Goal: Use online tool/utility: Utilize a website feature to perform a specific function

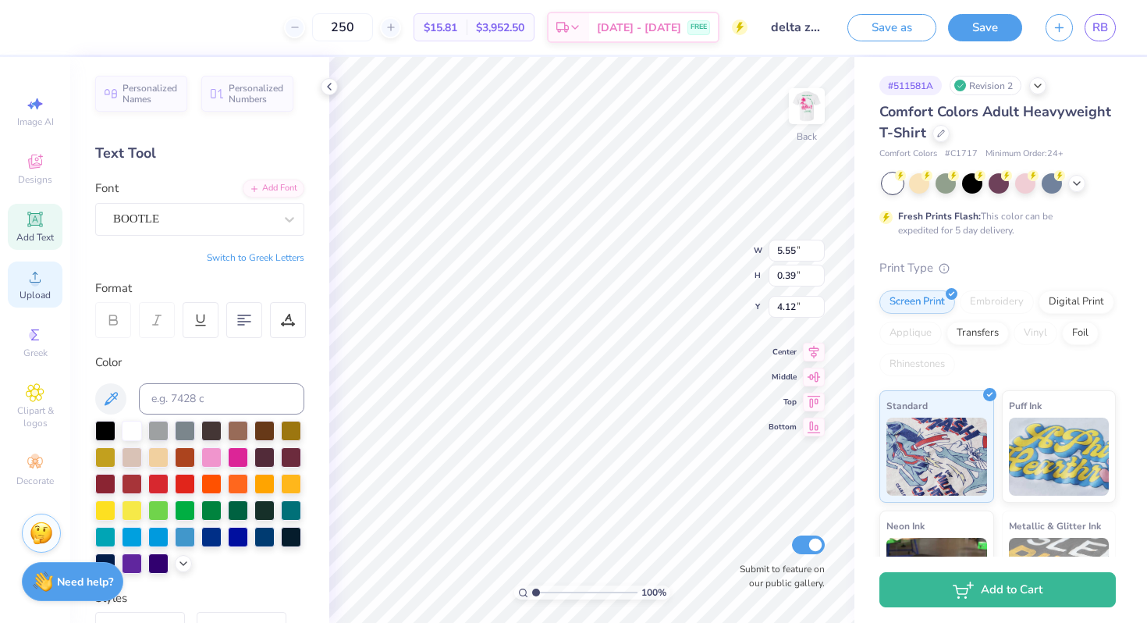
click at [35, 272] on icon at bounding box center [35, 277] width 19 height 19
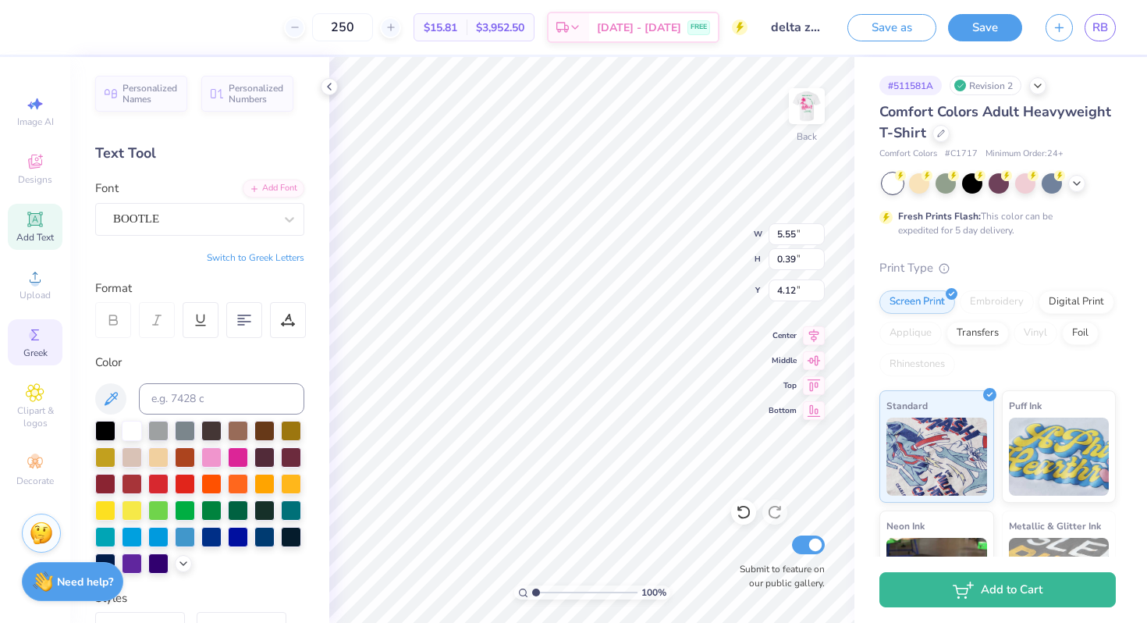
click at [39, 346] on div "Greek" at bounding box center [35, 342] width 55 height 46
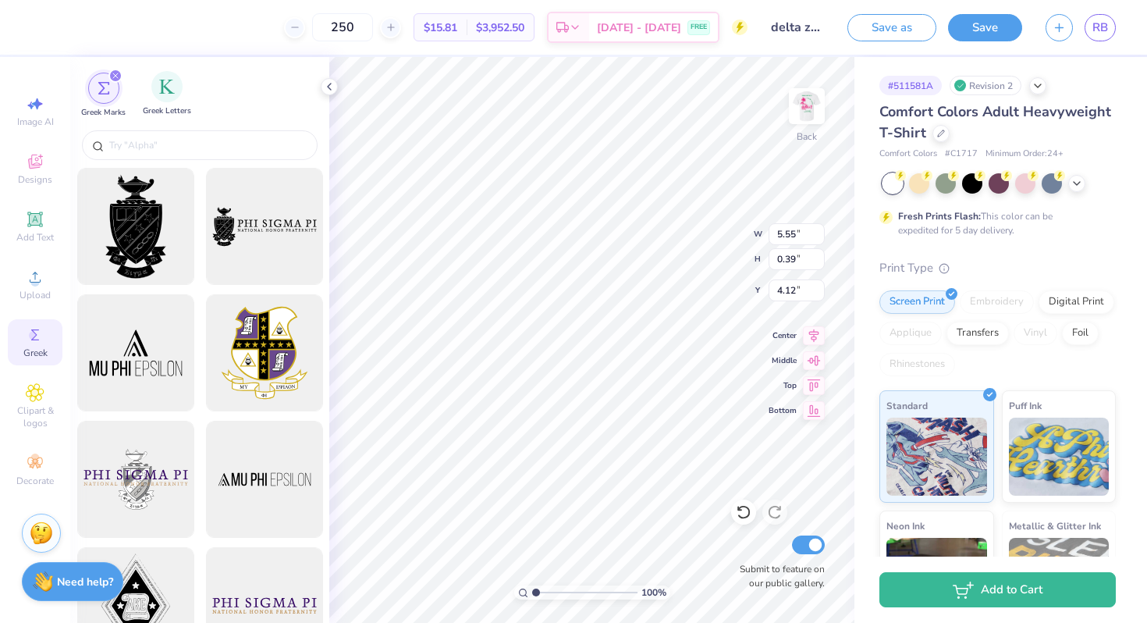
click at [170, 102] on div "Greek Letters" at bounding box center [167, 94] width 48 height 46
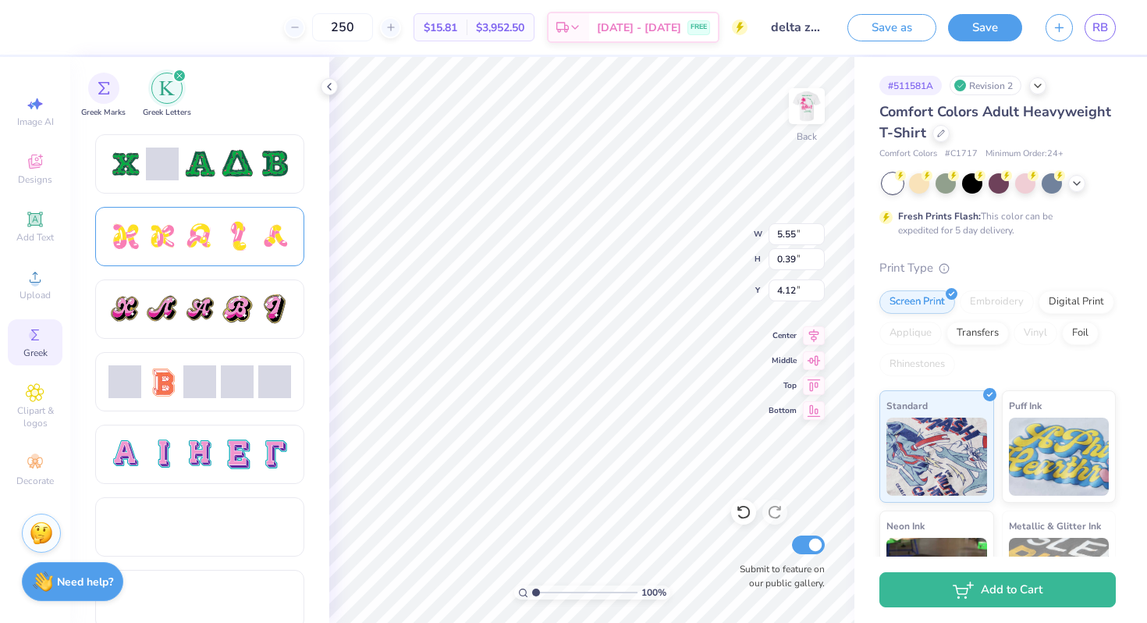
scroll to position [814, 0]
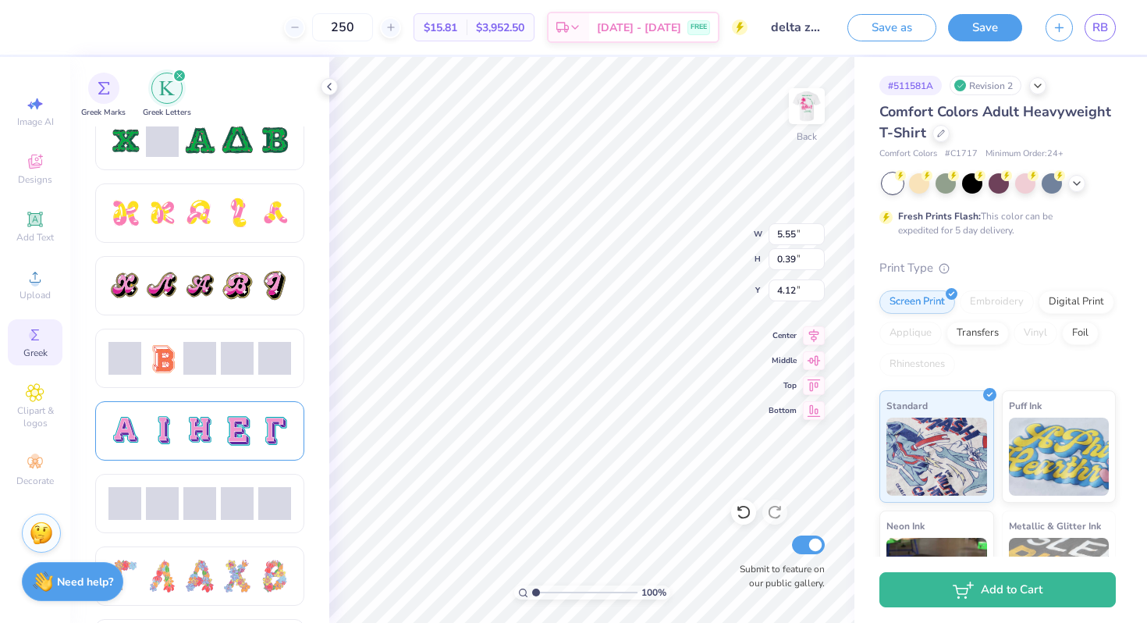
click at [258, 446] on div at bounding box center [274, 430] width 33 height 33
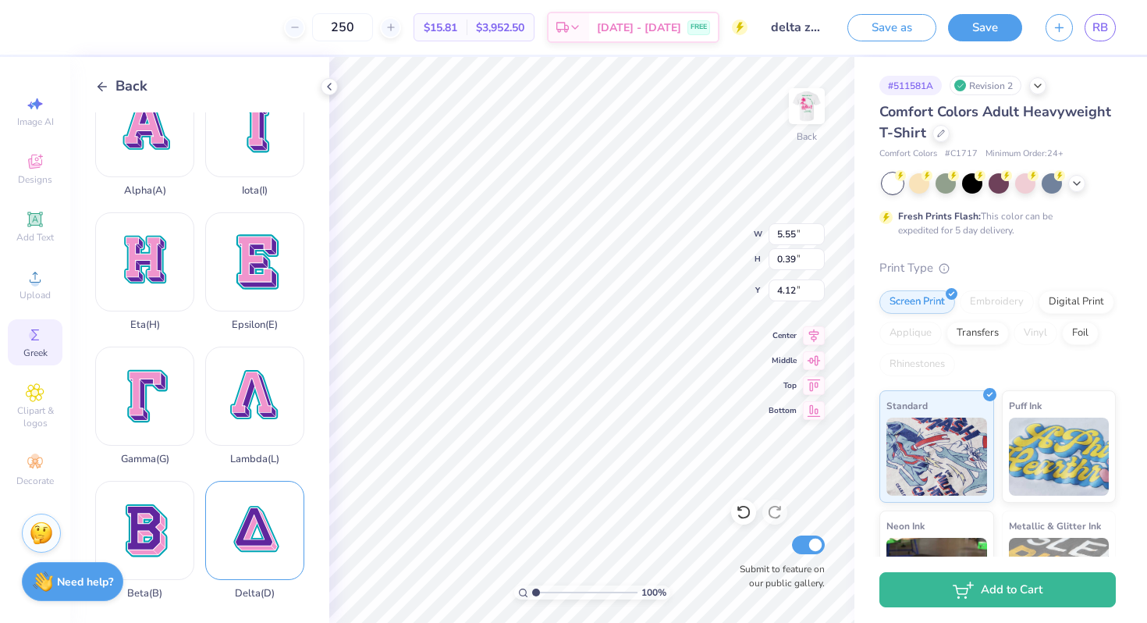
scroll to position [35, 0]
click at [268, 536] on div "Delta ( D )" at bounding box center [254, 539] width 99 height 119
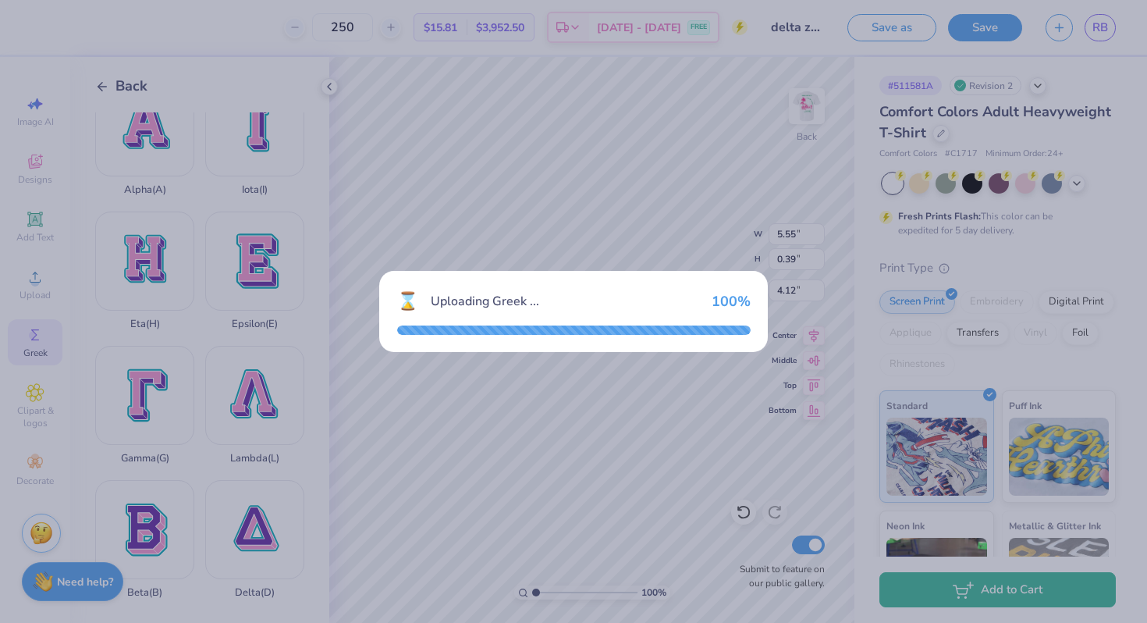
type input "14.23"
type input "14.38"
type input "5.31"
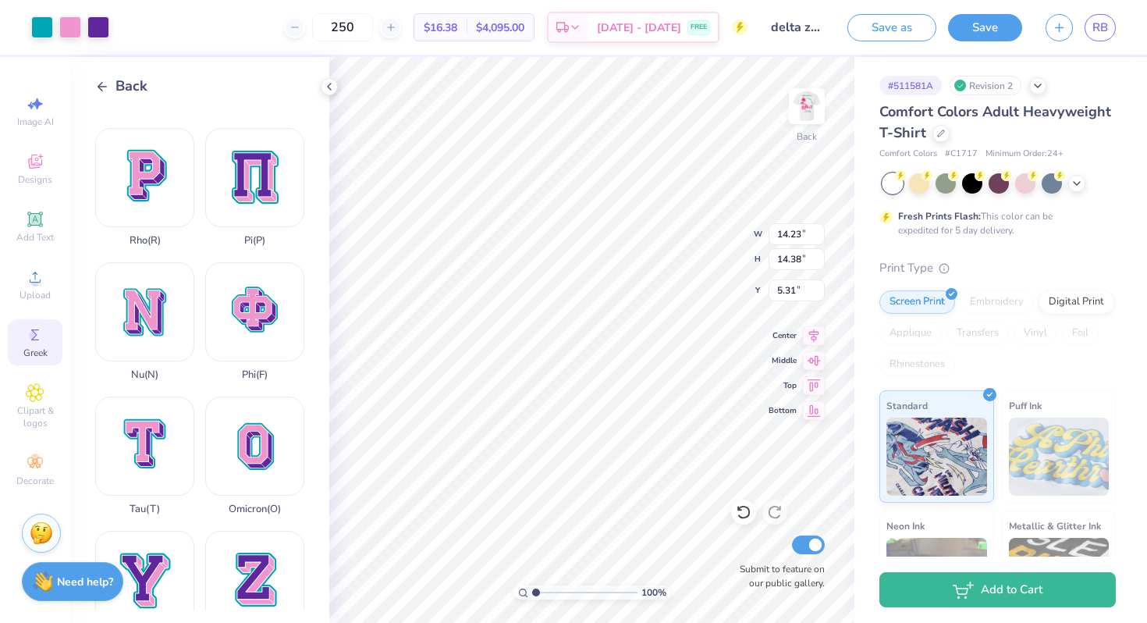
scroll to position [1042, 0]
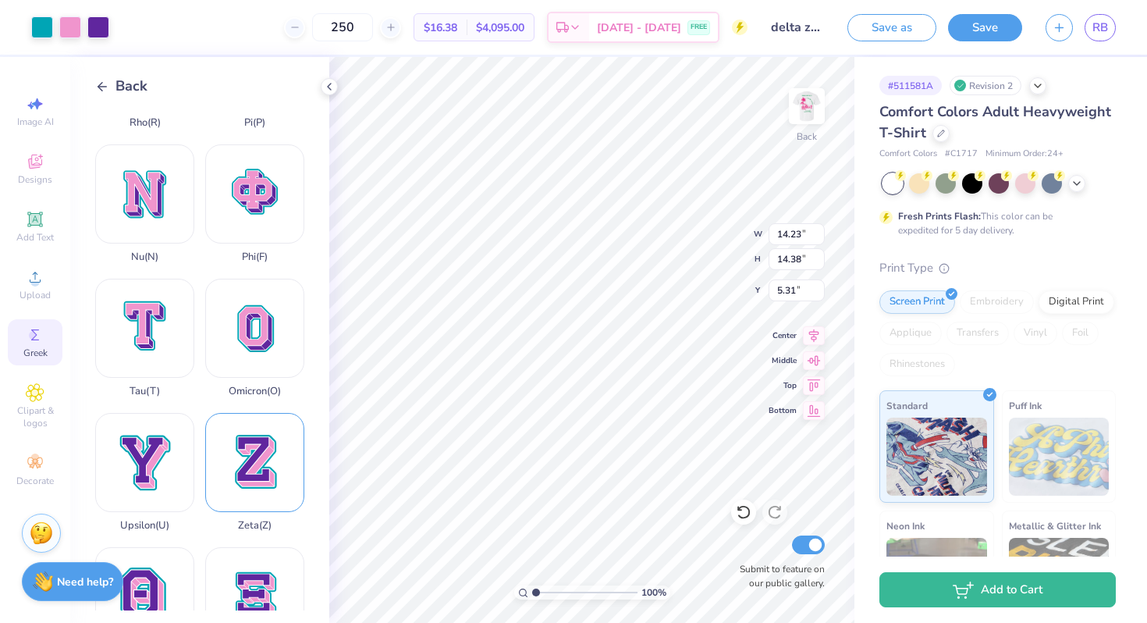
click at [263, 486] on div "Zeta ( Z )" at bounding box center [254, 472] width 99 height 119
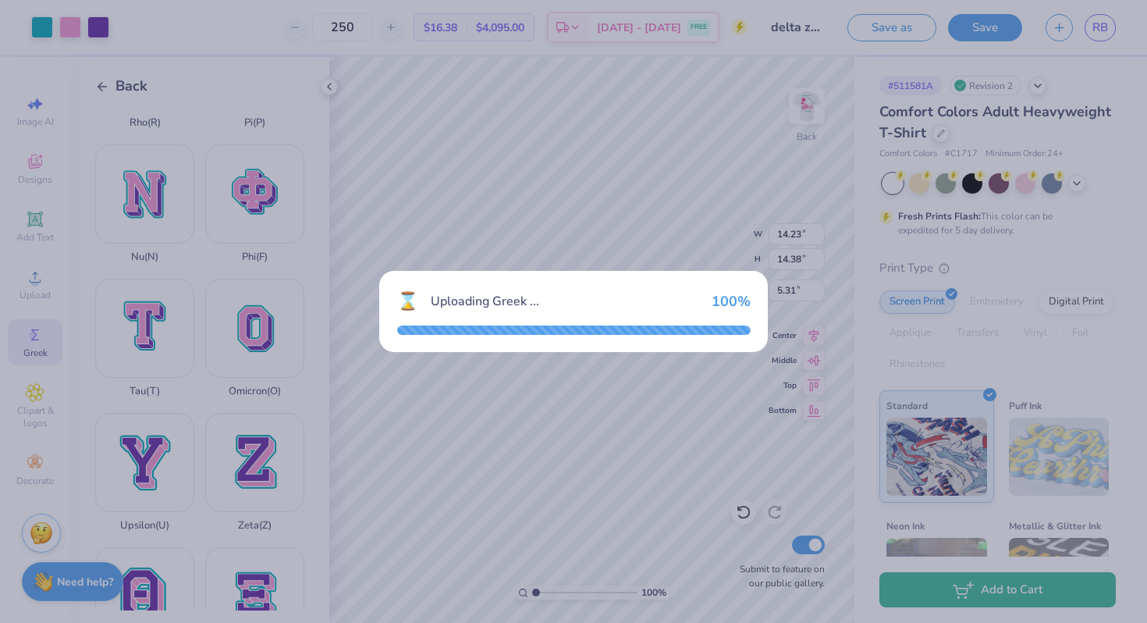
type input "13.94"
type input "18.00"
type input "3.50"
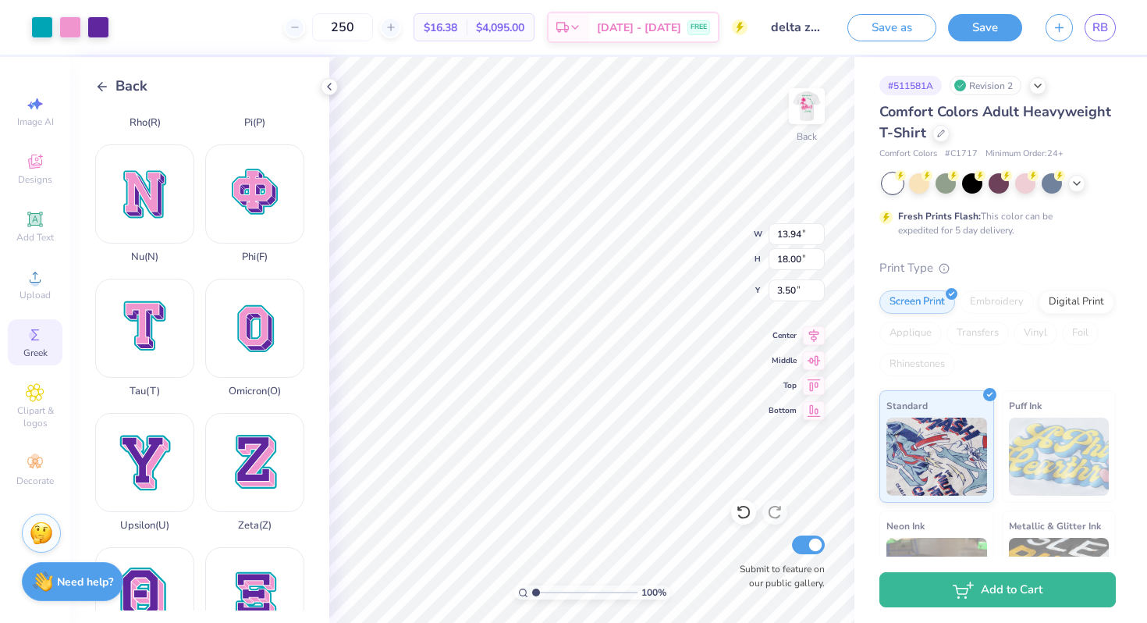
type input "1.25"
type input "1.62"
type input "2.50"
type input "5.55"
type input "0.39"
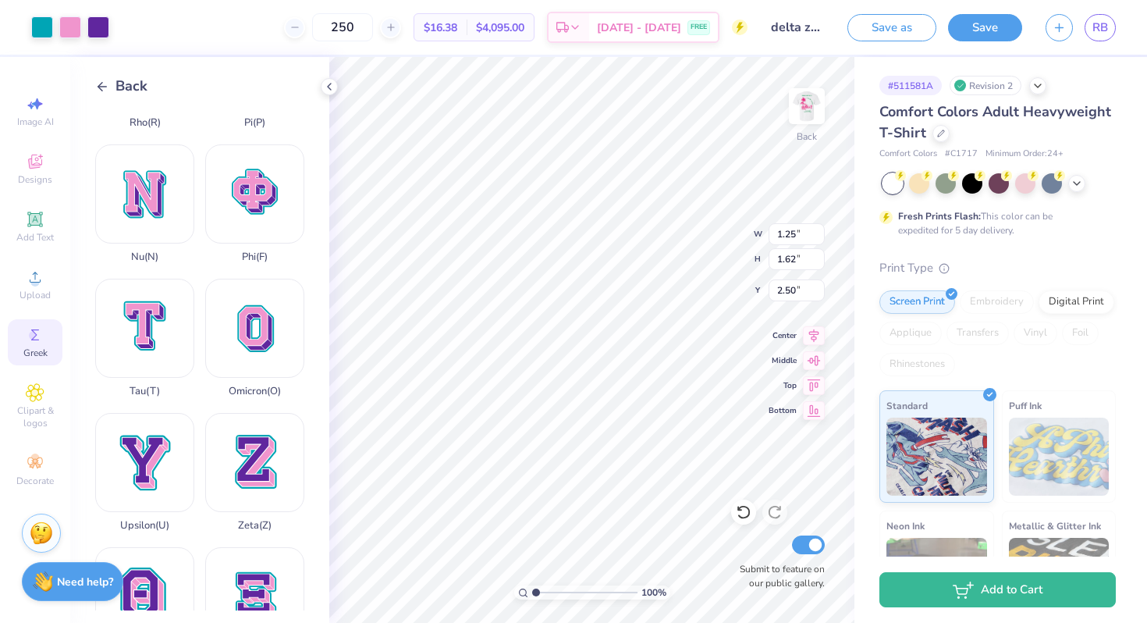
type input "4.12"
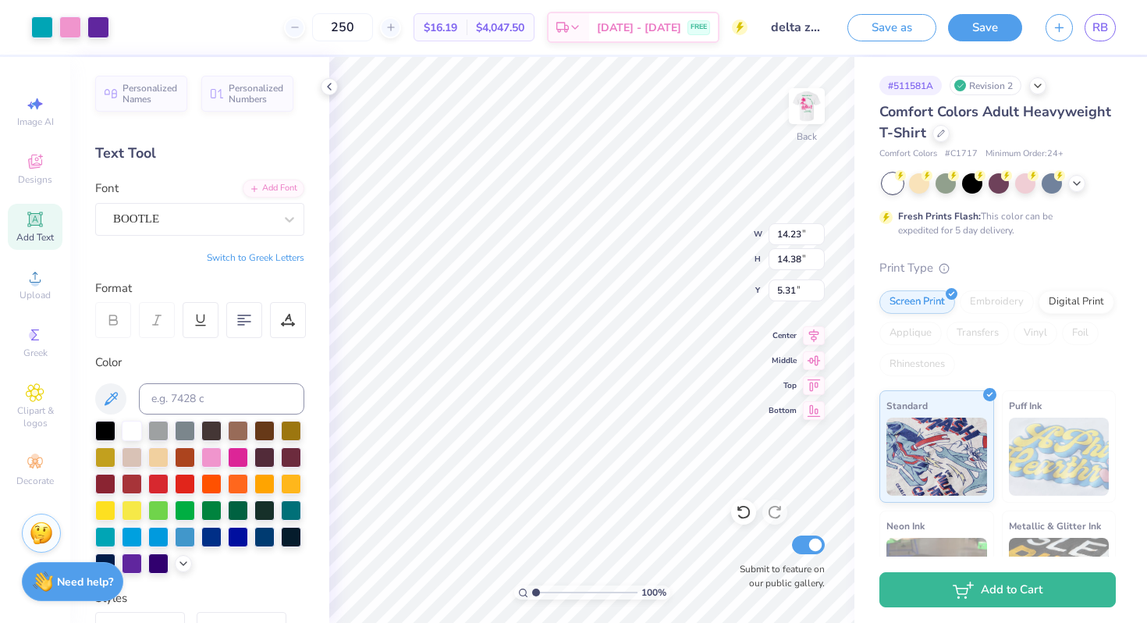
type input "1.86"
type input "1.88"
type input "2.50"
type input "1.46"
type input "1.47"
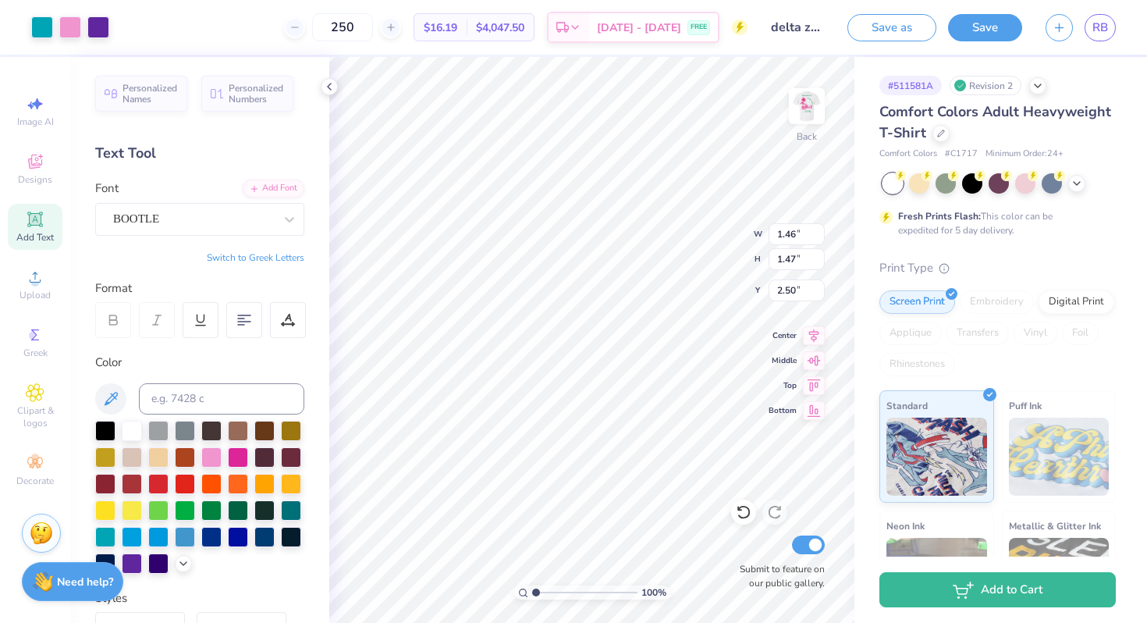
type input "2.64"
type input "2.57"
click at [819, 108] on img at bounding box center [807, 106] width 62 height 62
click at [814, 121] on img at bounding box center [807, 106] width 62 height 62
click at [34, 349] on span "Greek" at bounding box center [35, 353] width 24 height 12
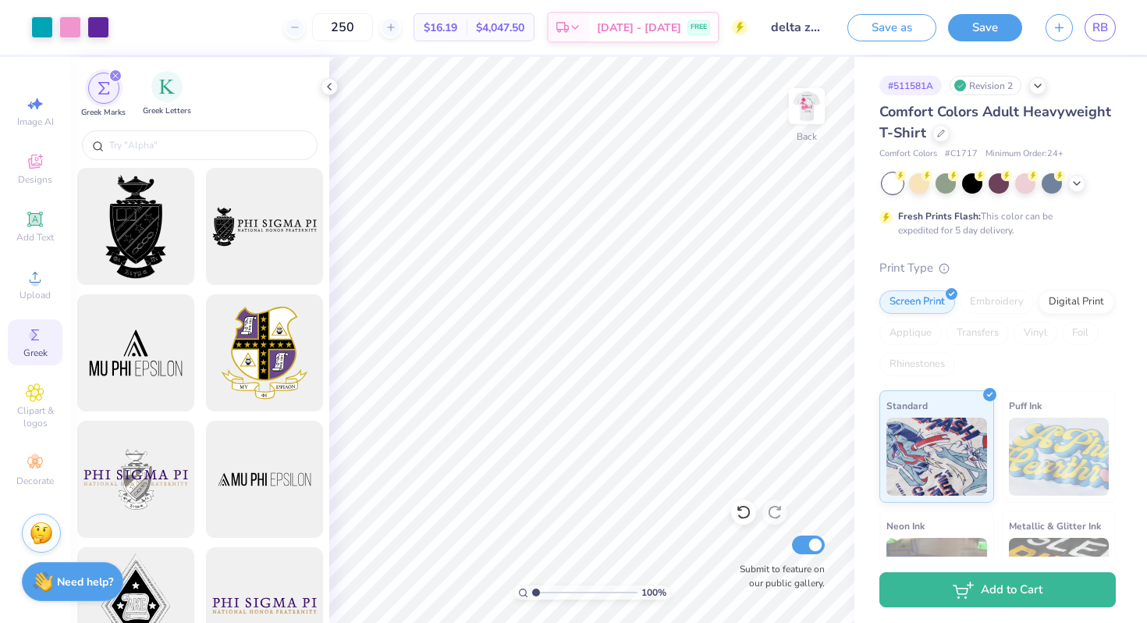
click at [144, 86] on div "Greek Letters" at bounding box center [167, 94] width 48 height 46
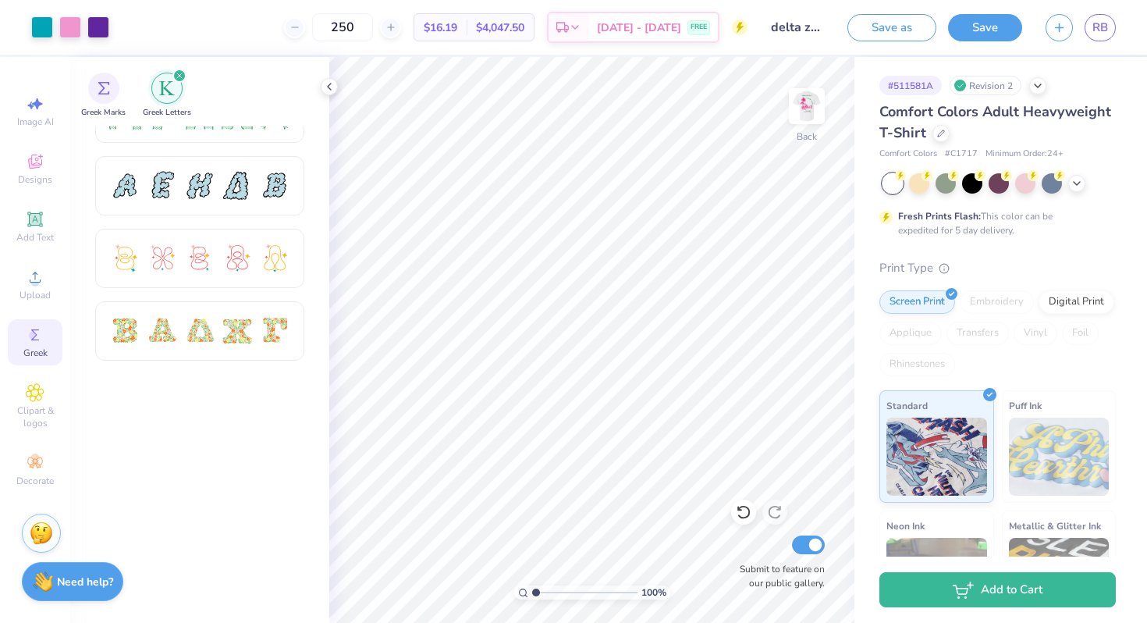
scroll to position [0, 0]
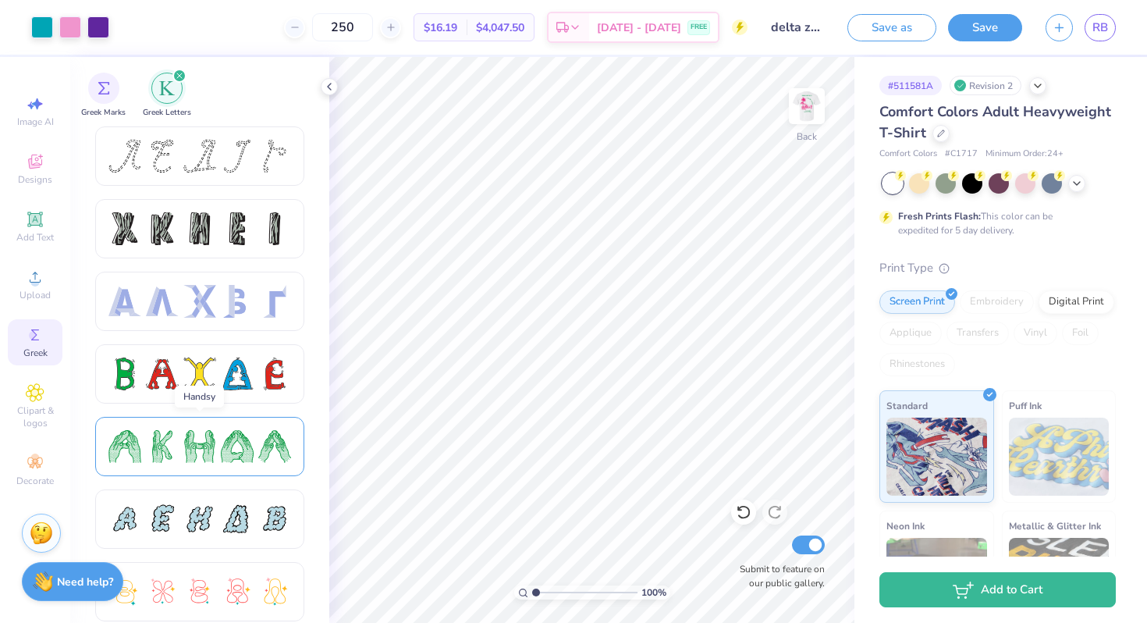
click at [277, 453] on div at bounding box center [274, 446] width 33 height 33
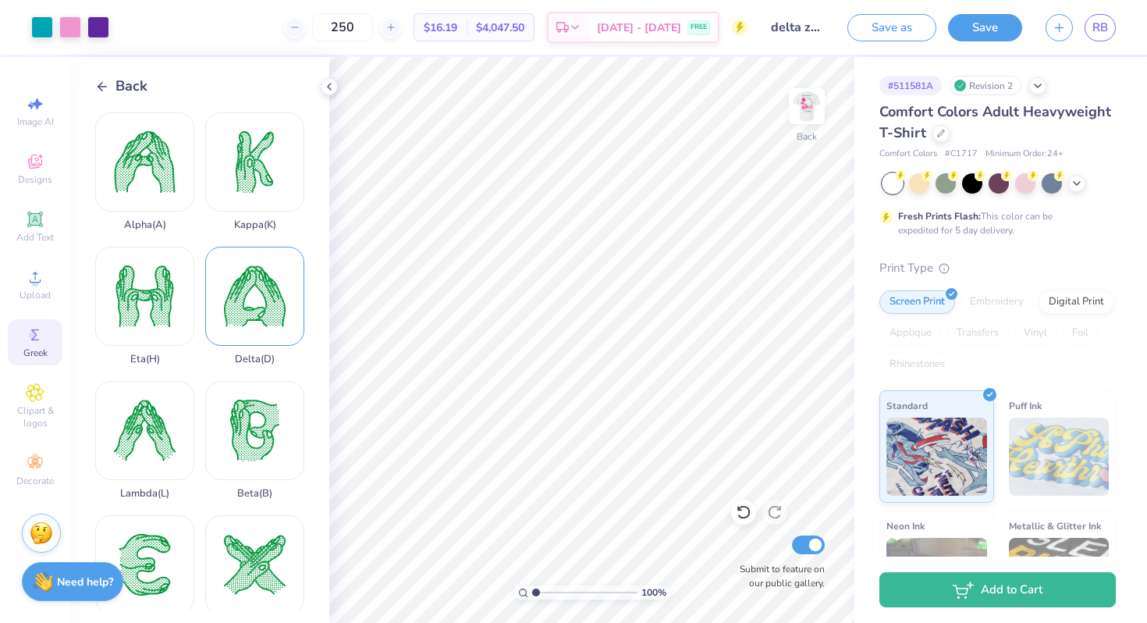
click at [256, 294] on div "Delta ( D )" at bounding box center [254, 306] width 99 height 119
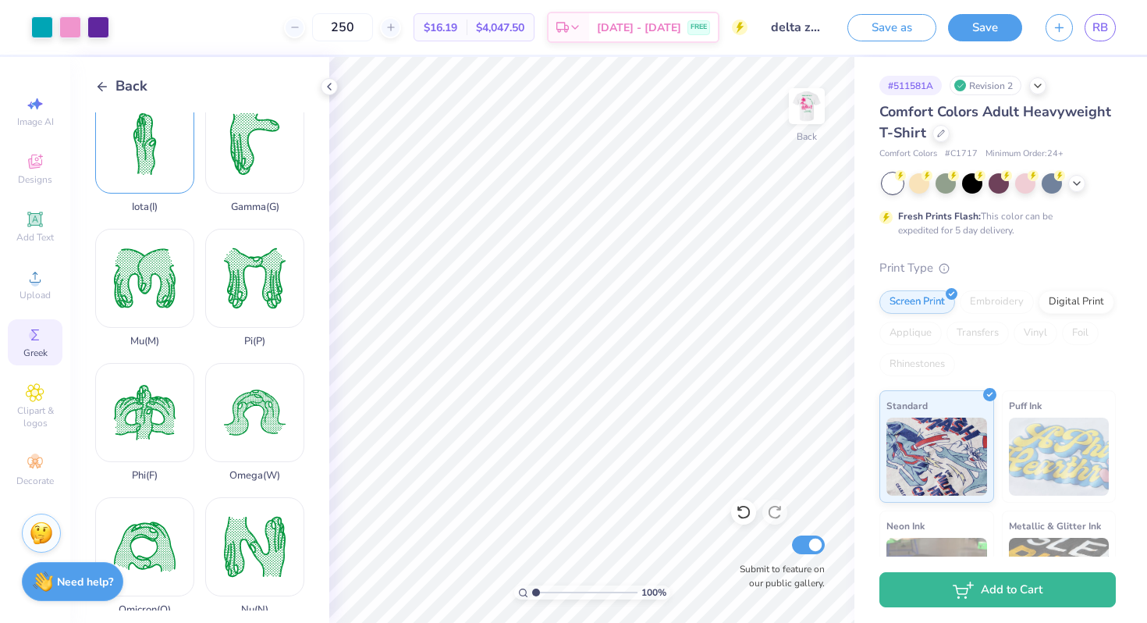
scroll to position [1089, 0]
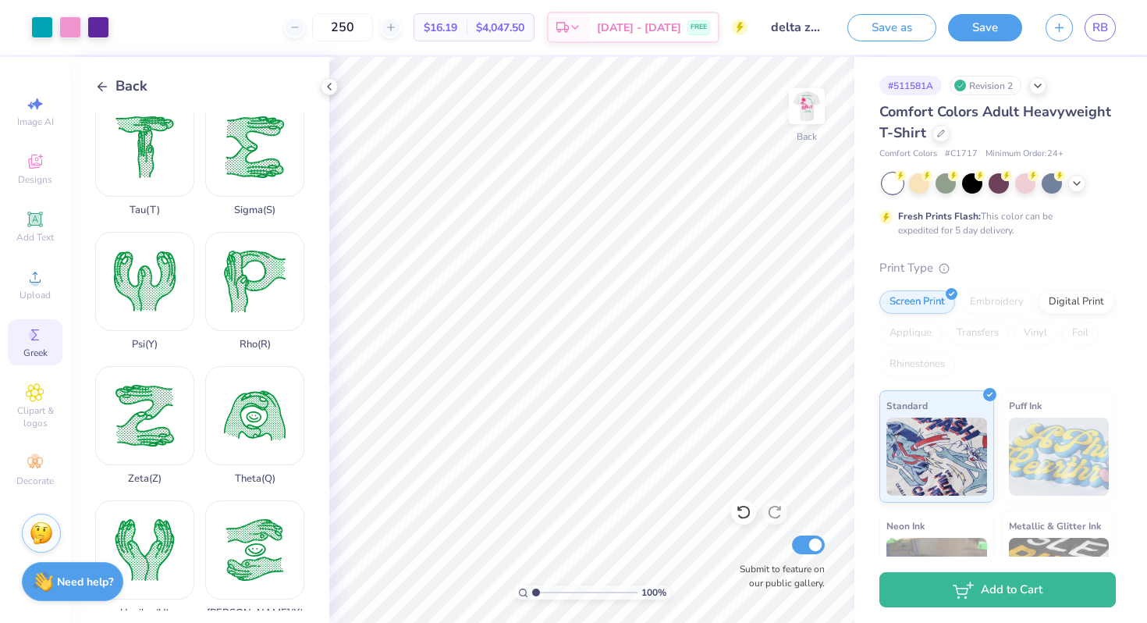
click at [97, 94] on div "Back" at bounding box center [121, 86] width 52 height 21
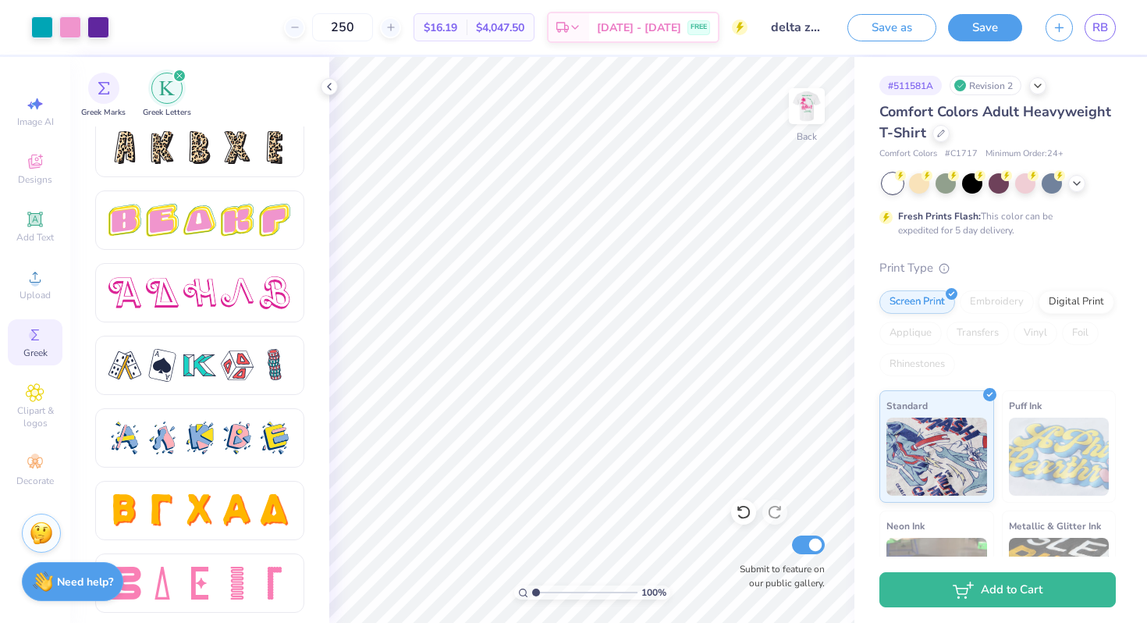
scroll to position [2622, 0]
click at [249, 582] on div at bounding box center [237, 582] width 33 height 33
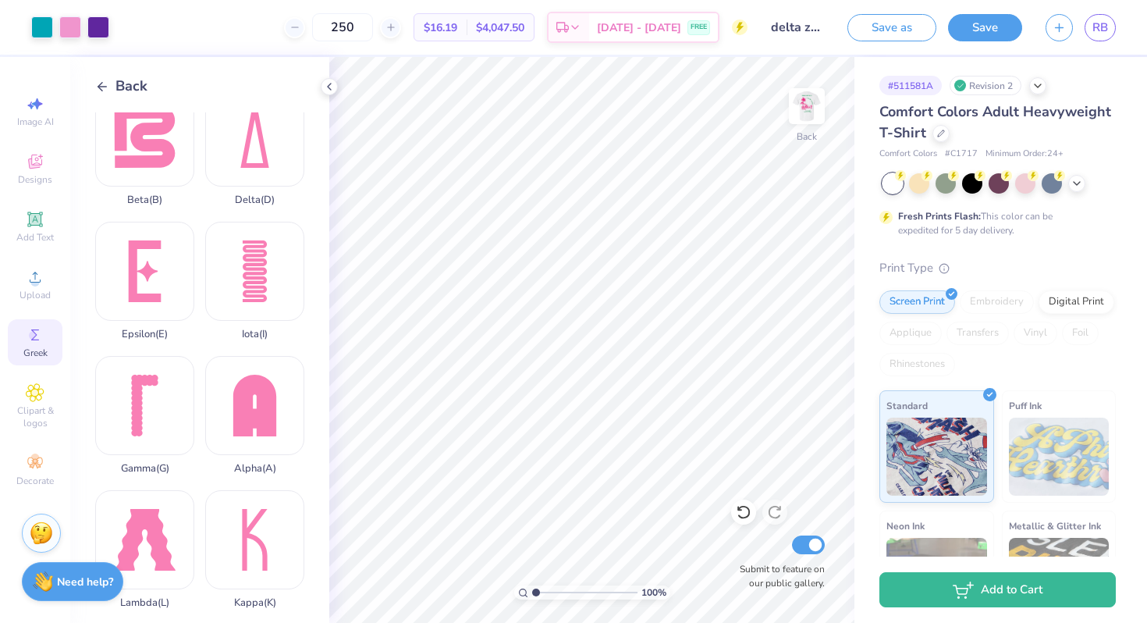
scroll to position [0, 0]
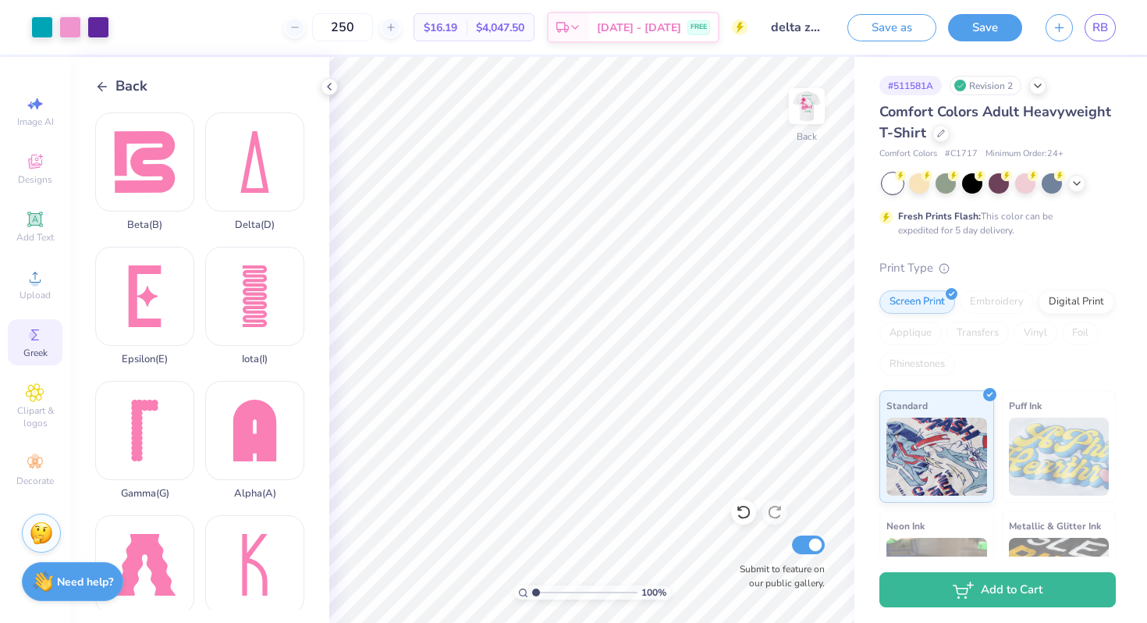
click at [108, 87] on icon at bounding box center [102, 87] width 14 height 14
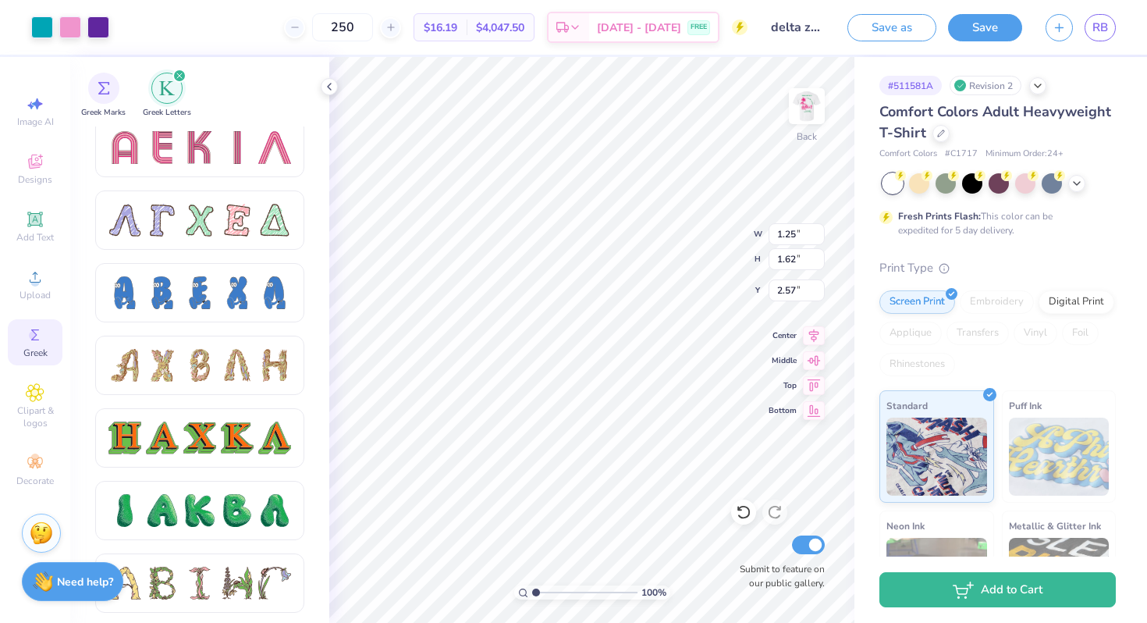
scroll to position [1484, 0]
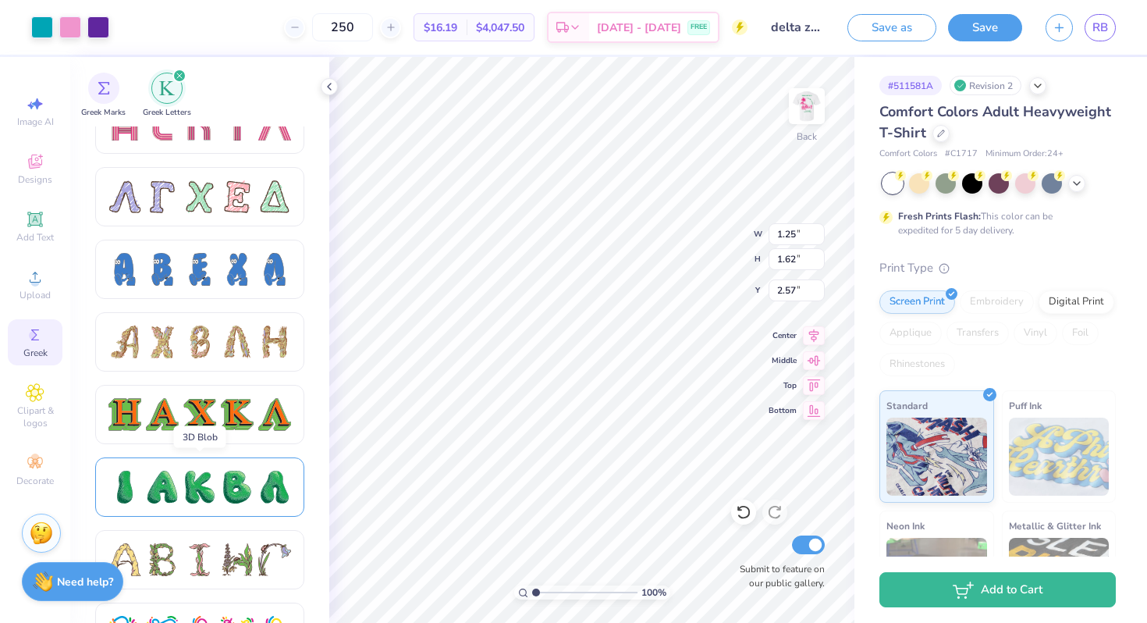
click at [257, 486] on div at bounding box center [199, 487] width 183 height 33
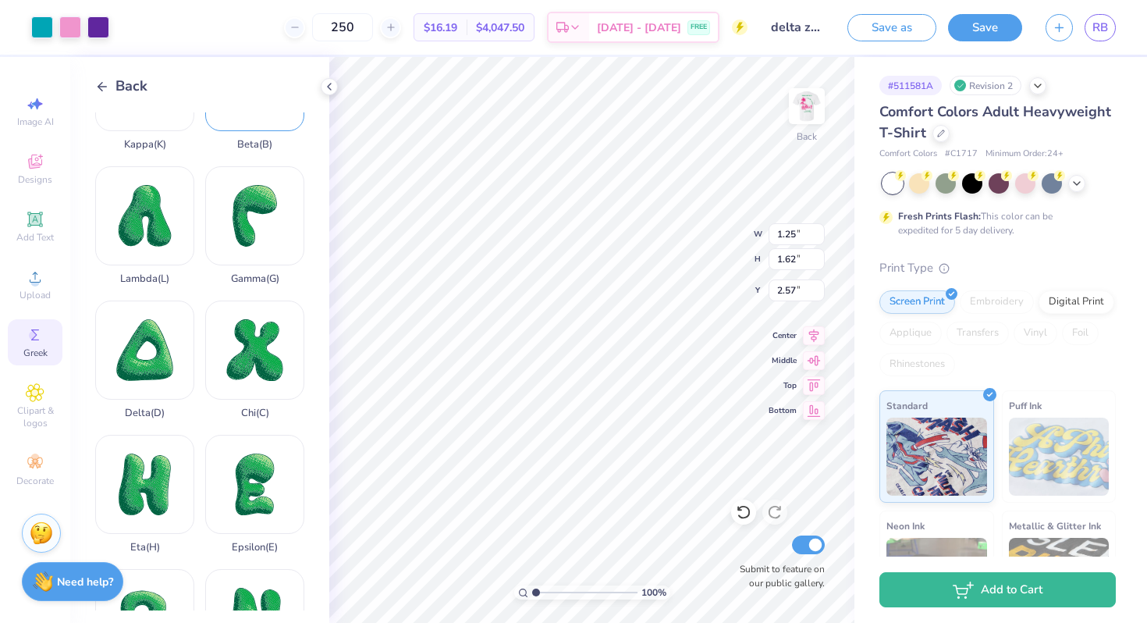
scroll to position [232, 0]
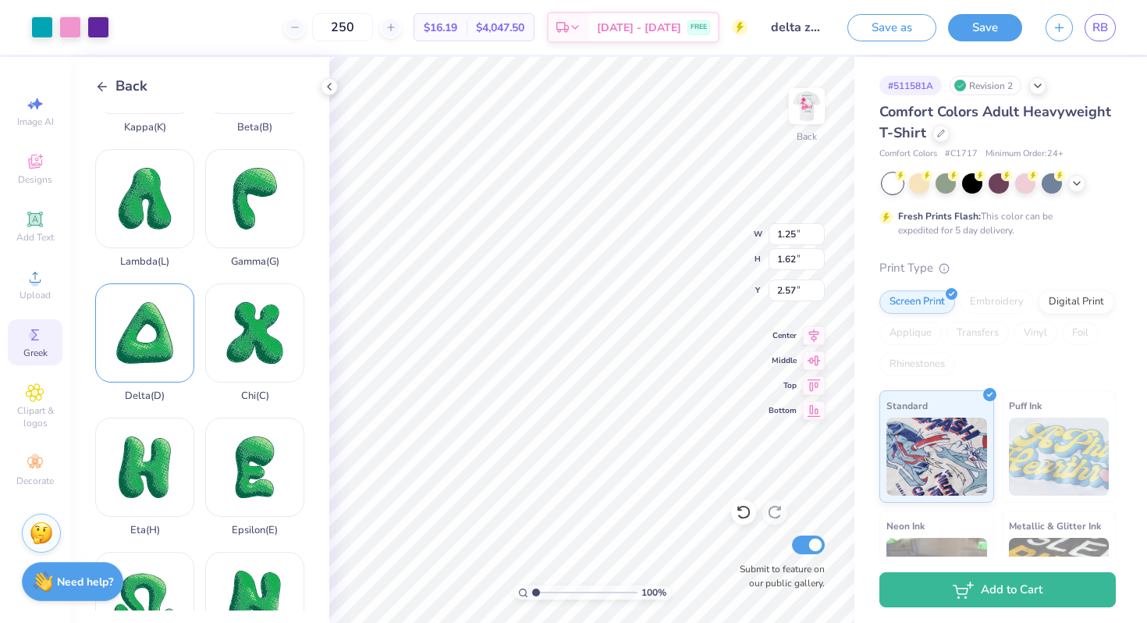
click at [162, 332] on div "Delta ( D )" at bounding box center [144, 342] width 99 height 119
type input "2.42"
type input "2.64"
type input "11.18"
type input "1.46"
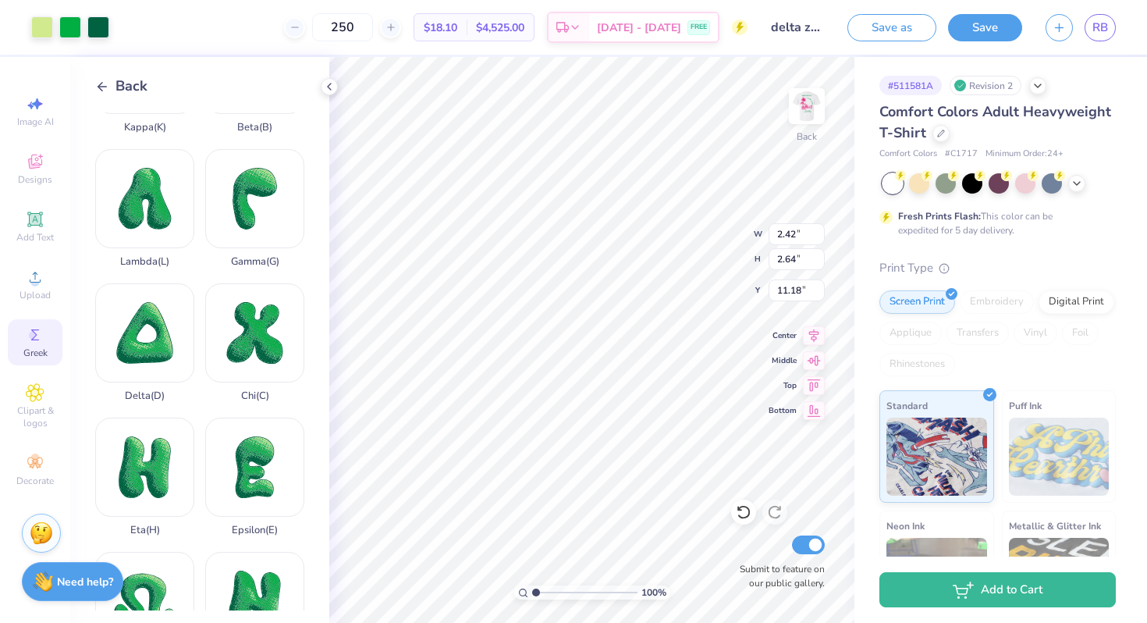
type input "1.47"
type input "2.64"
type input "2.43"
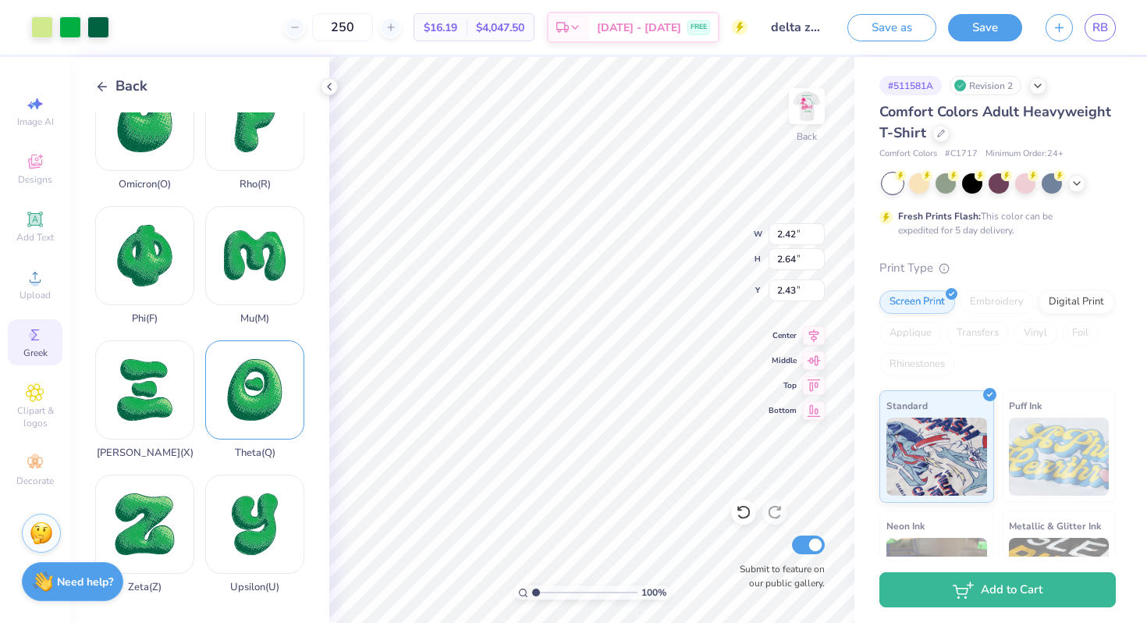
scroll to position [1116, 0]
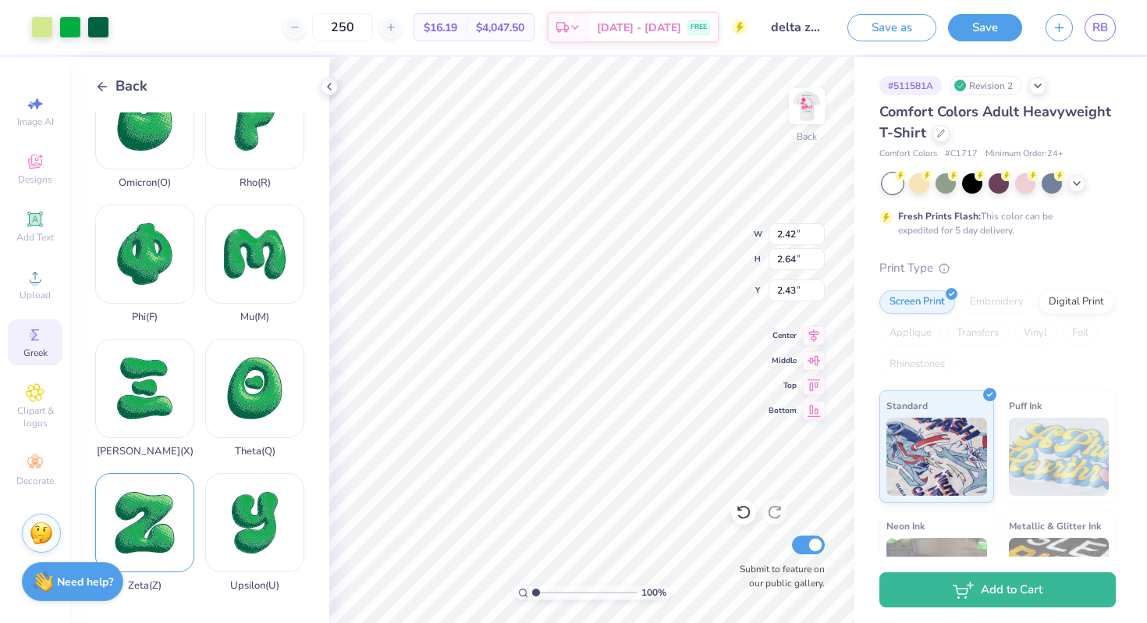
click at [163, 493] on div "Zeta ( Z )" at bounding box center [144, 532] width 99 height 119
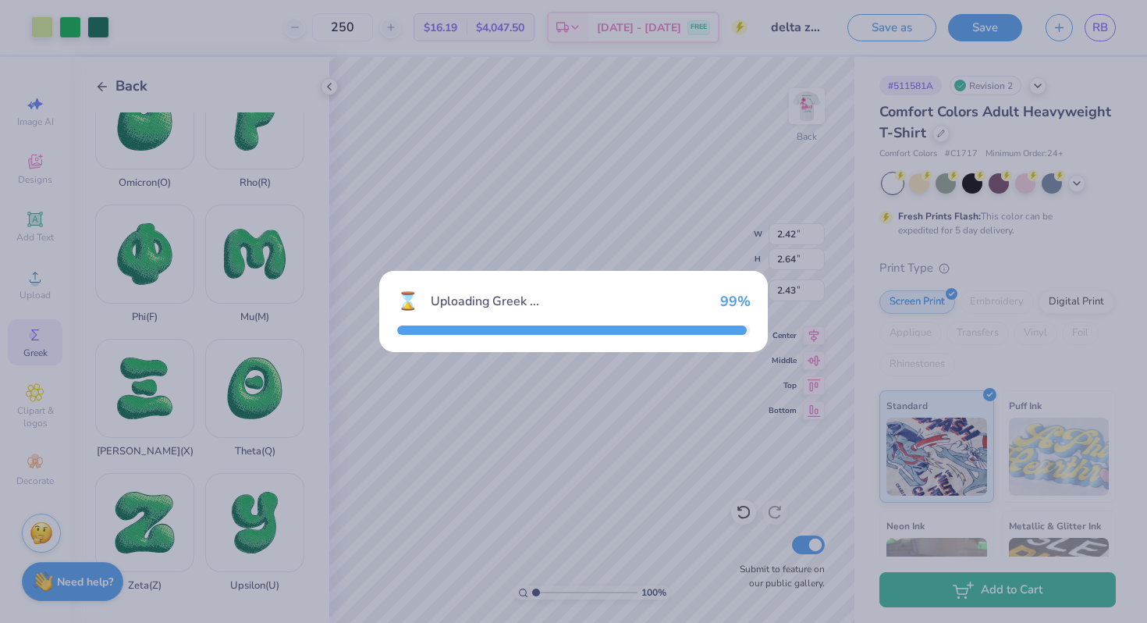
type input "2.51"
type input "2.61"
type input "11.20"
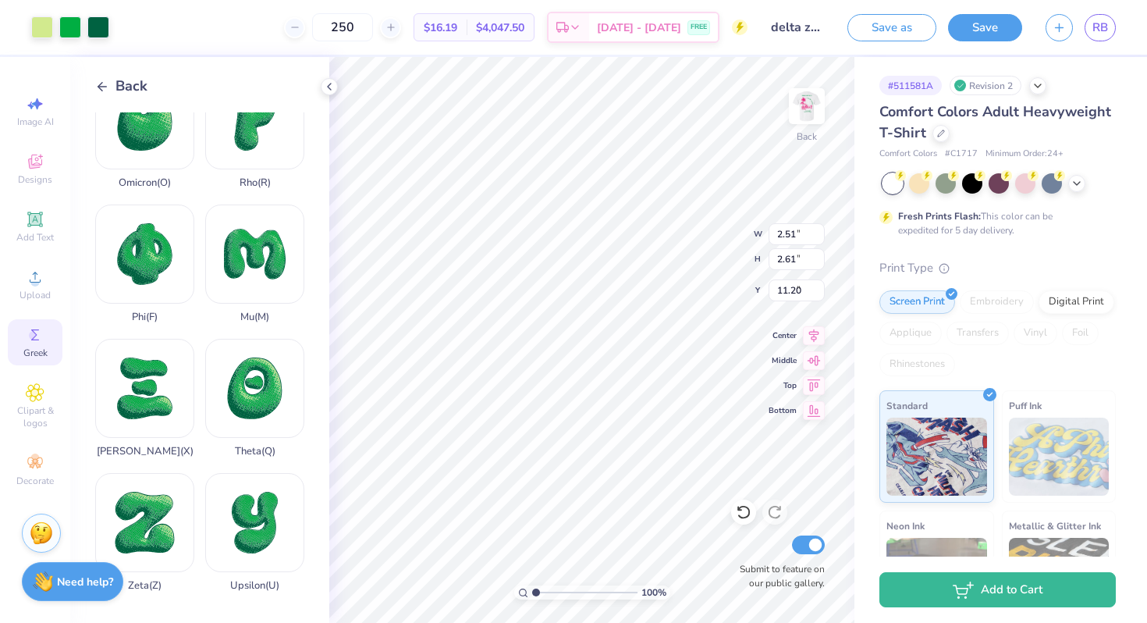
type input "2.42"
type input "2.64"
type input "2.75"
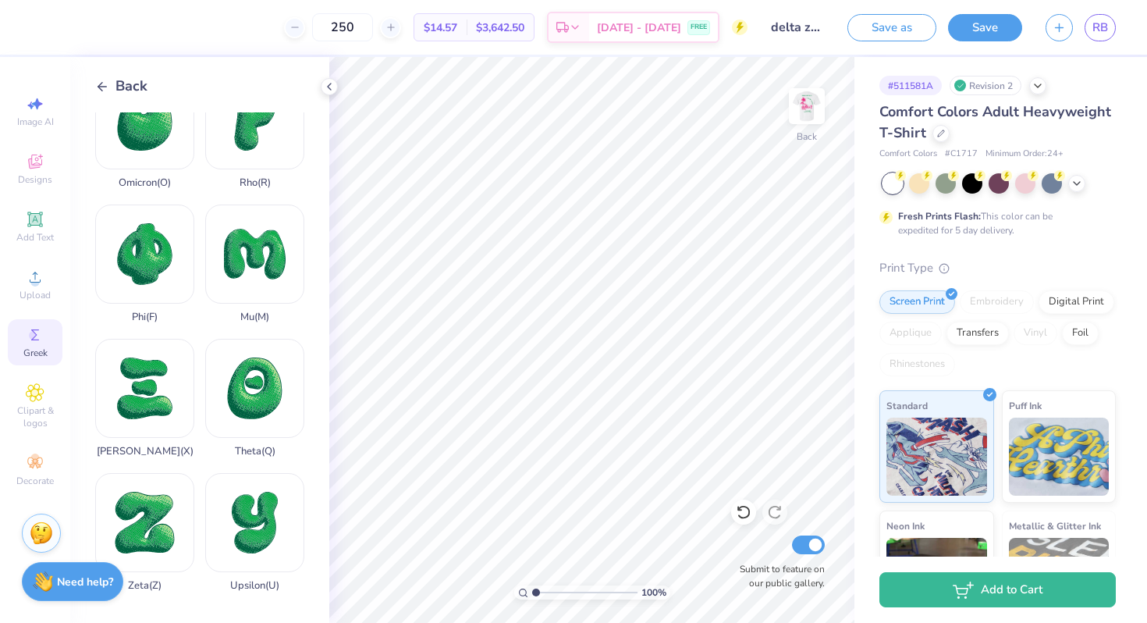
click at [87, 93] on div "Back Iota ( I ) Alpha ( A ) Kappa ( K ) Beta ( B ) Lambda ( L ) Gamma ( G ) Del…" at bounding box center [199, 340] width 259 height 566
click at [93, 91] on div "Back Iota ( I ) Alpha ( A ) Kappa ( K ) Beta ( B ) Lambda ( L ) Gamma ( G ) Del…" at bounding box center [199, 340] width 259 height 566
click at [99, 87] on polyline at bounding box center [100, 86] width 4 height 9
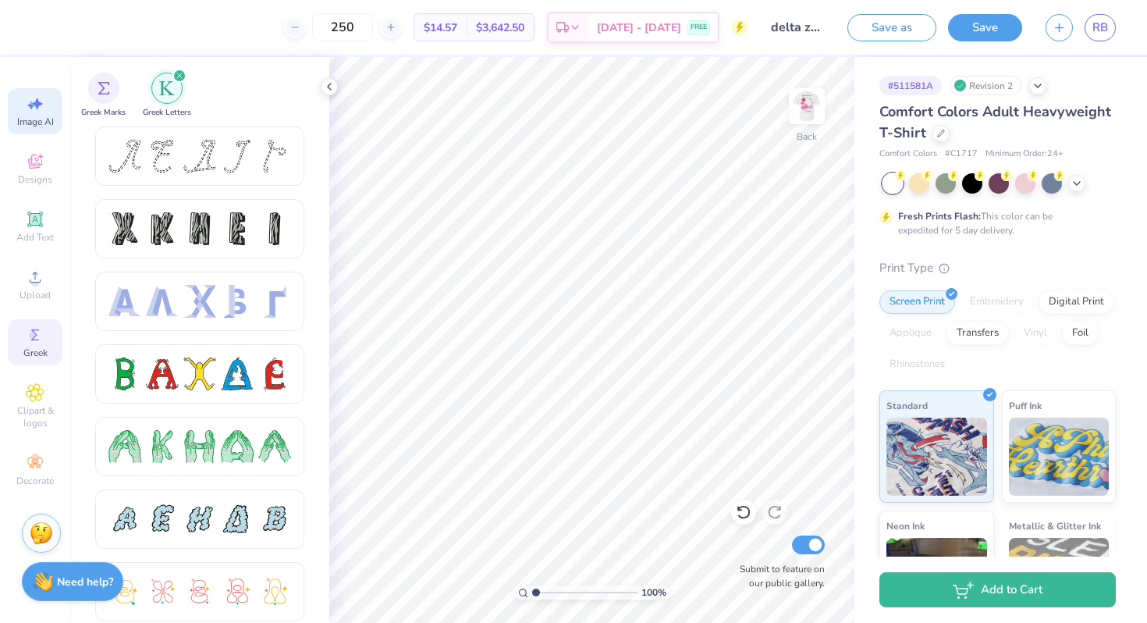
click at [48, 103] on div "Image AI" at bounding box center [35, 111] width 55 height 46
select select "4"
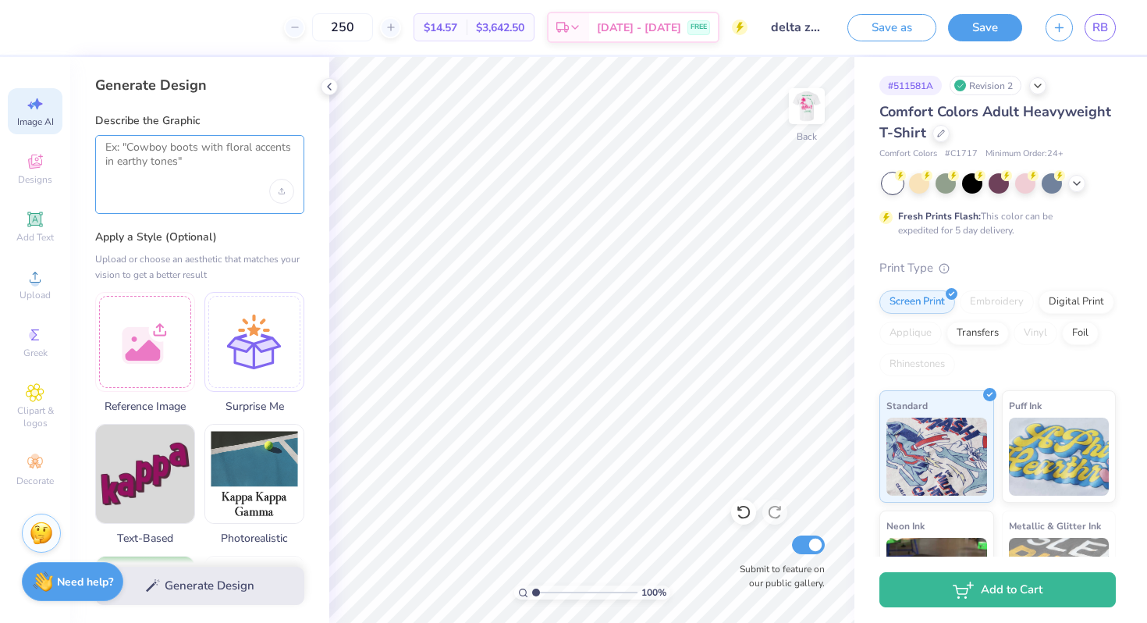
click at [131, 158] on textarea at bounding box center [199, 159] width 189 height 39
type textarea "g"
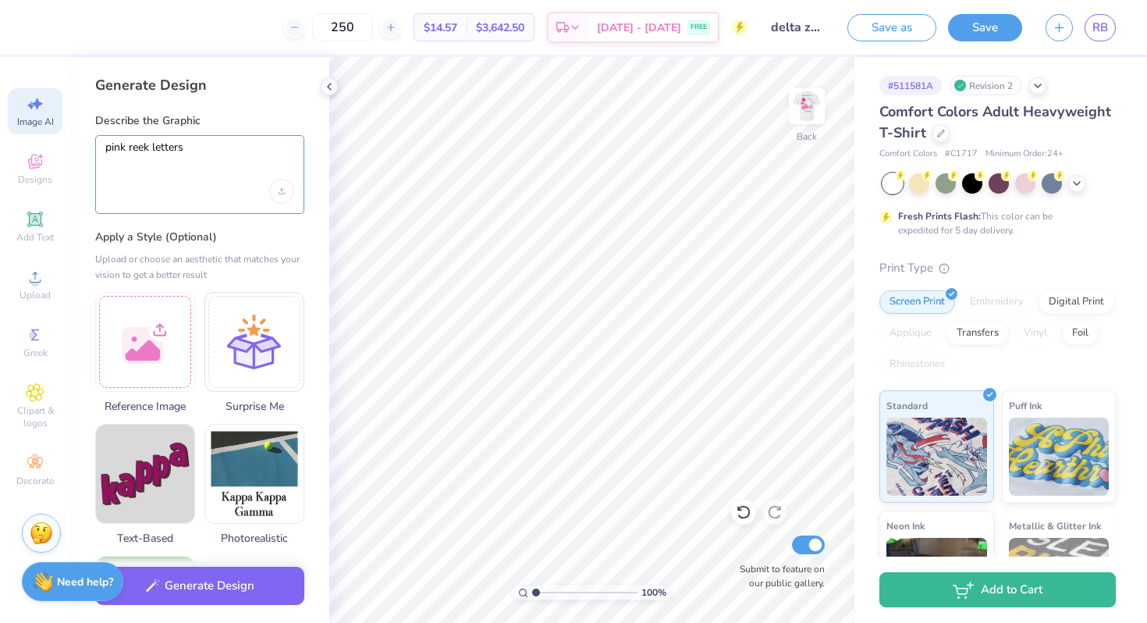
click at [131, 144] on textarea "pink reek letters" at bounding box center [199, 159] width 189 height 39
type textarea "pink greek letters"
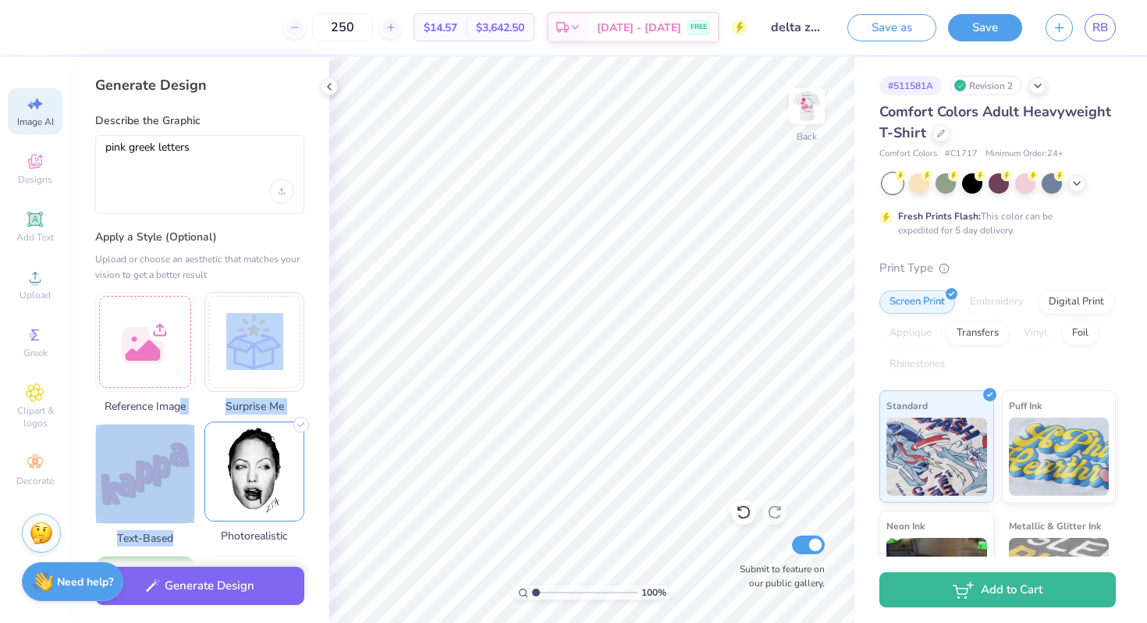
drag, startPoint x: 211, startPoint y: 489, endPoint x: 226, endPoint y: 529, distance: 42.5
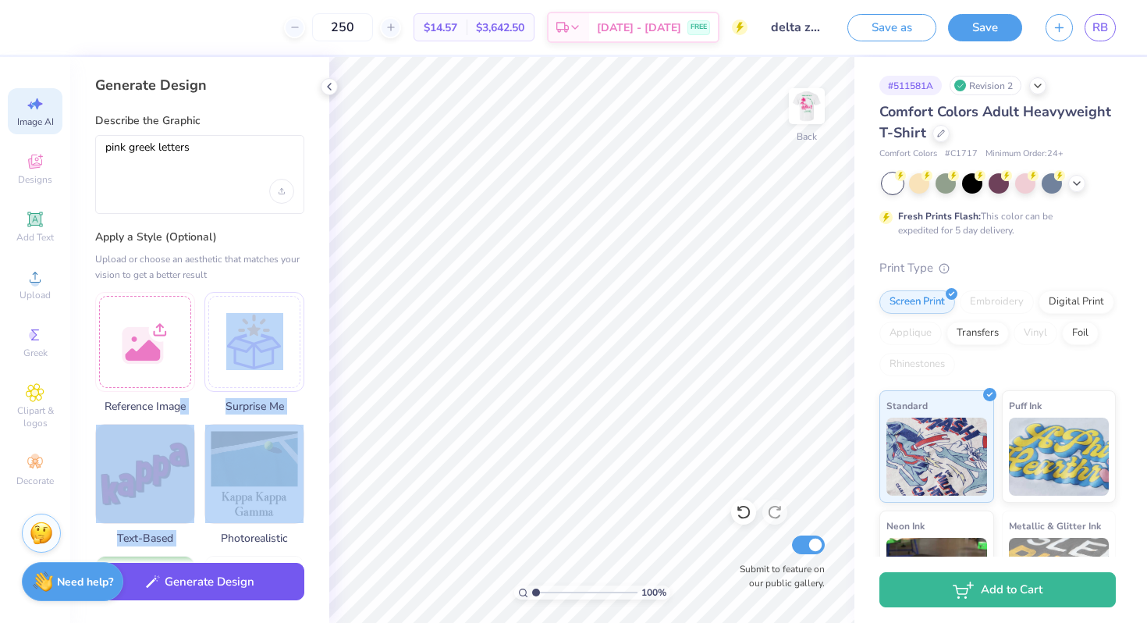
click at [224, 581] on button "Generate Design" at bounding box center [199, 582] width 209 height 38
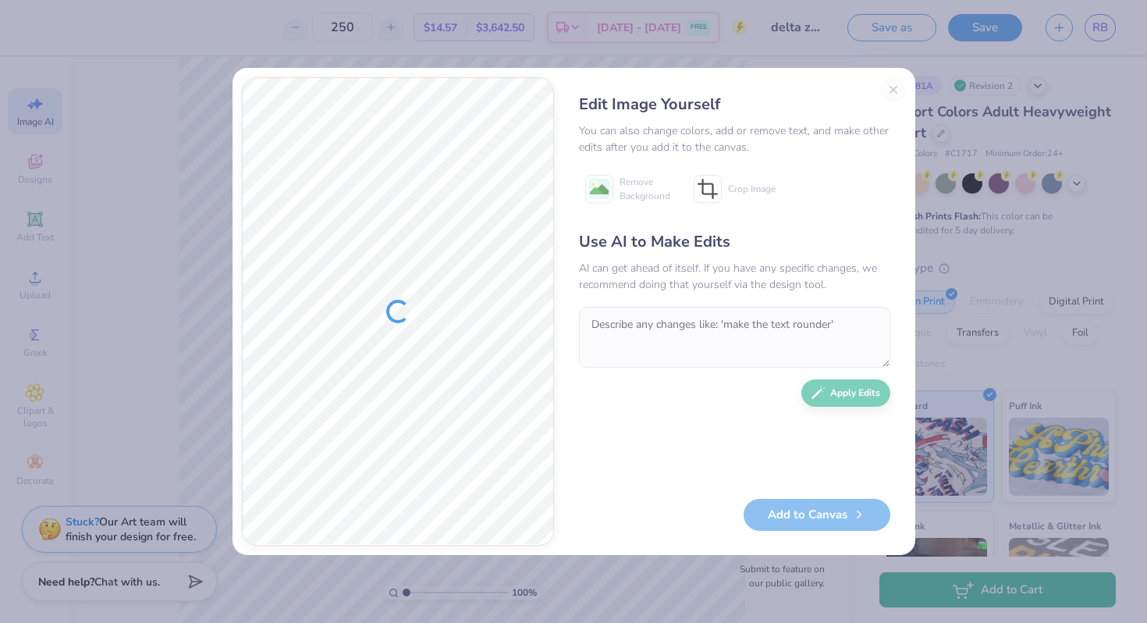
click at [892, 91] on div "Edit Image Yourself You can also change colors, add or remove text, and make ot…" at bounding box center [734, 311] width 343 height 468
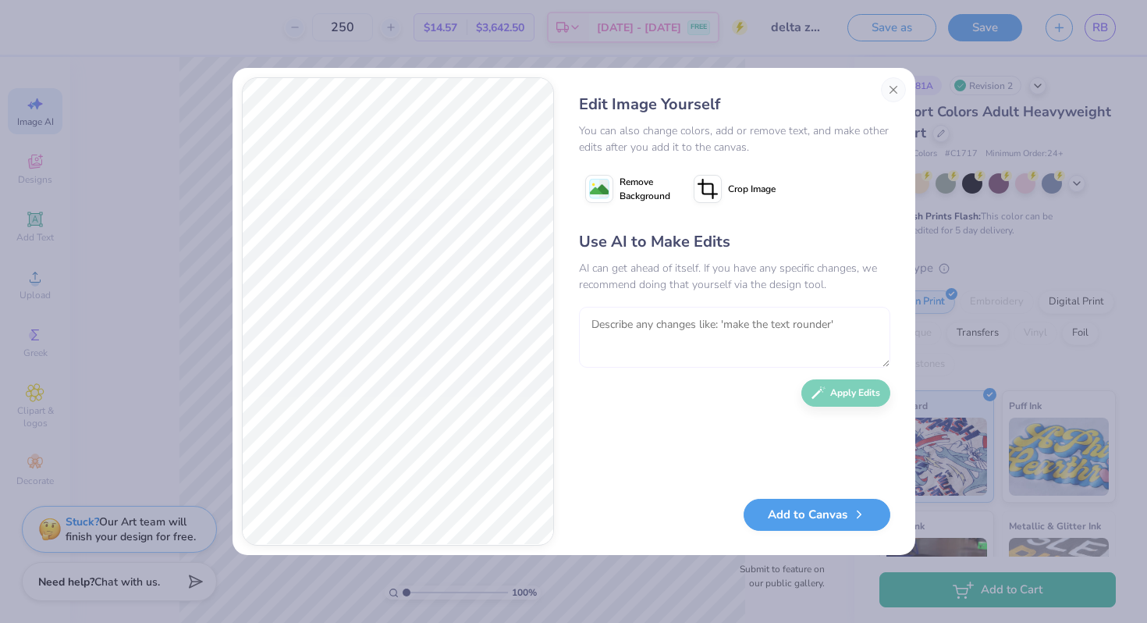
click at [717, 318] on textarea at bounding box center [734, 337] width 311 height 61
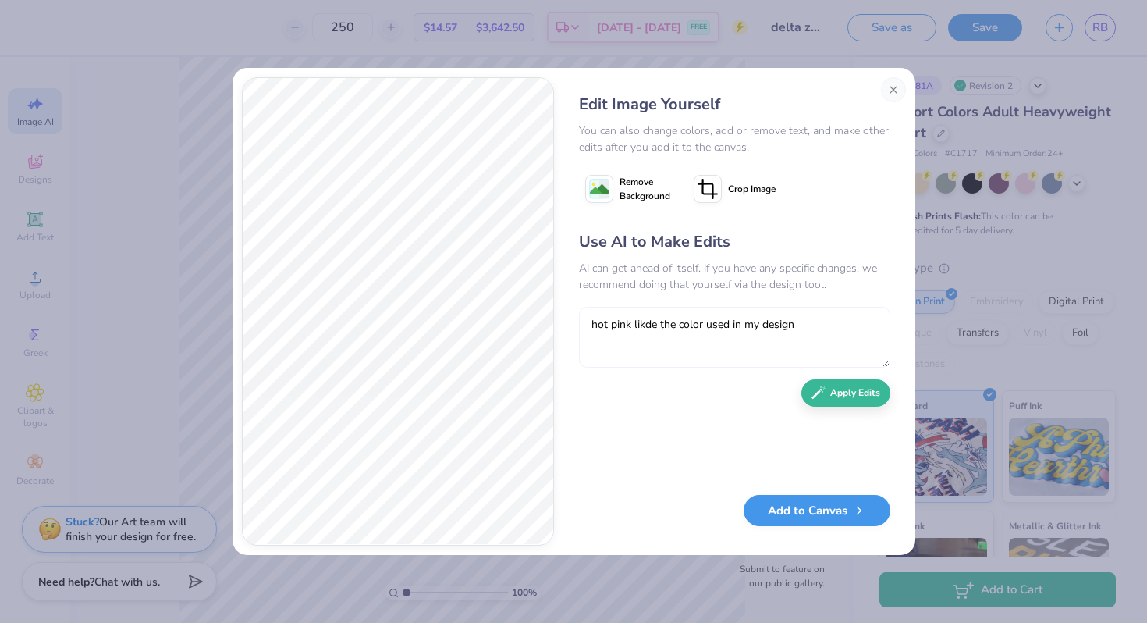
type textarea "hot pink likde the color used in my design"
click at [862, 515] on icon "button" at bounding box center [859, 510] width 14 height 14
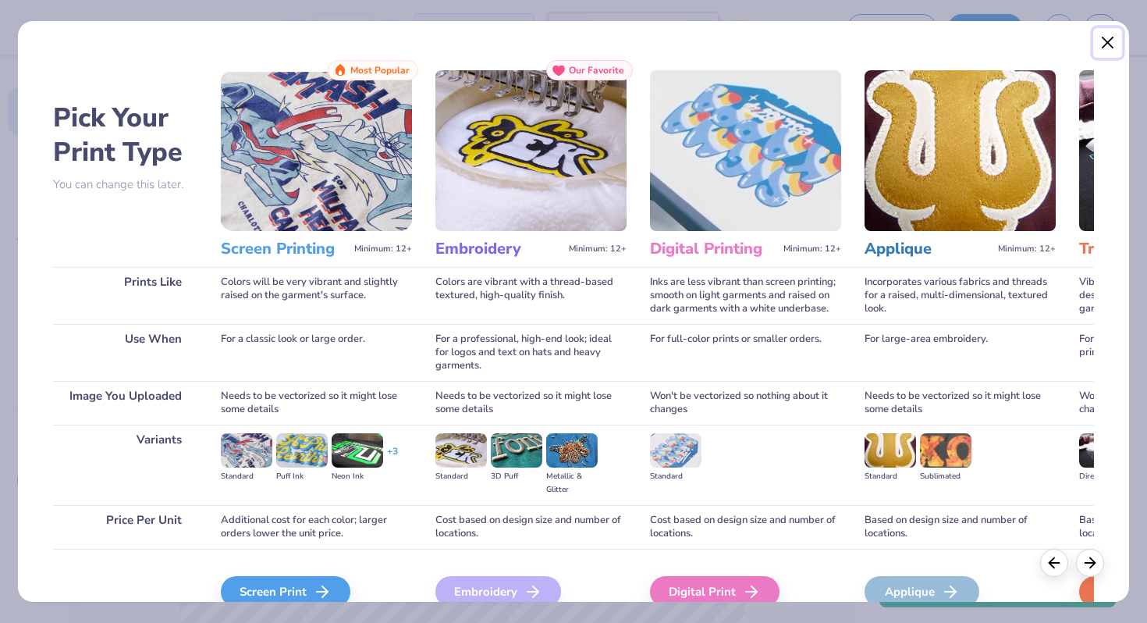
click at [1107, 46] on button "Close" at bounding box center [1108, 43] width 30 height 30
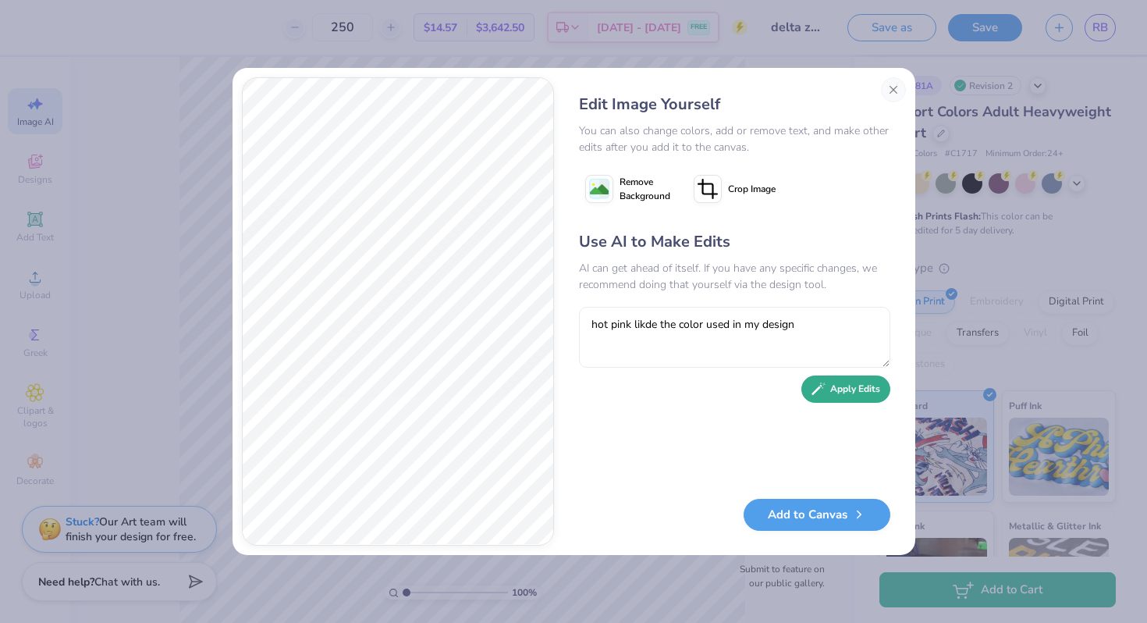
click at [847, 396] on button "Apply Edits" at bounding box center [846, 388] width 89 height 27
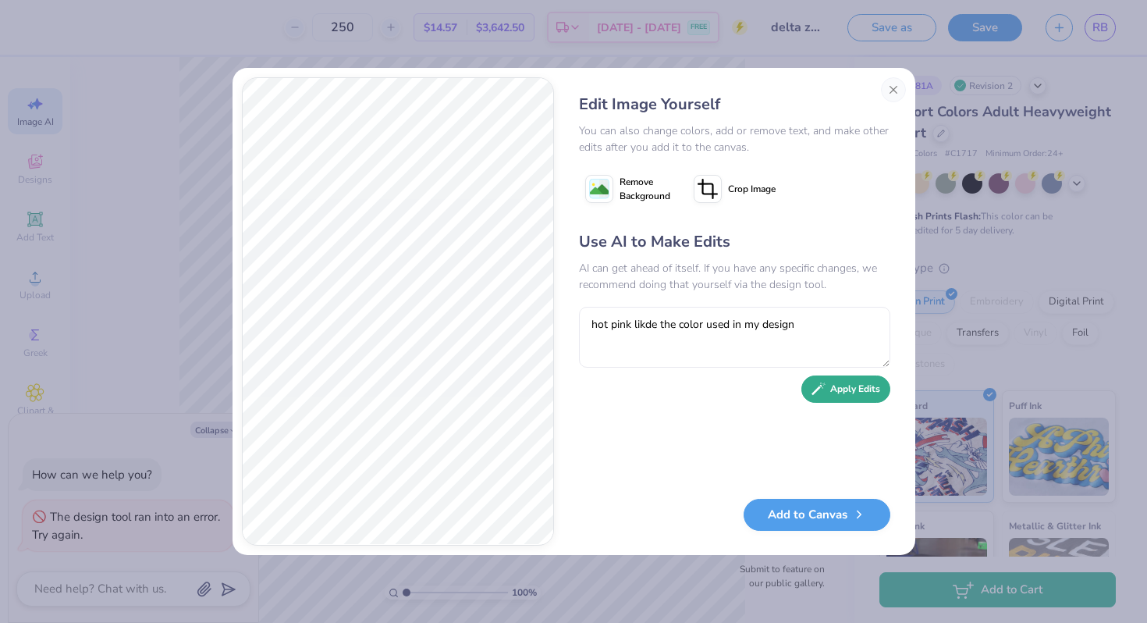
click at [826, 393] on button "Apply Edits" at bounding box center [846, 388] width 89 height 27
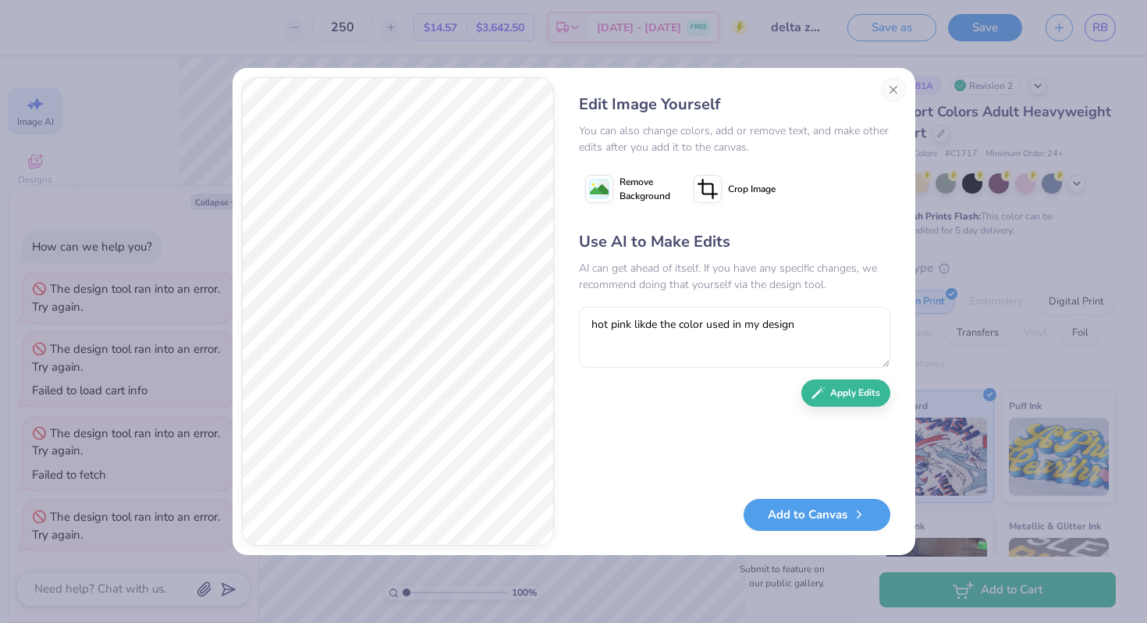
type textarea "x"
click at [830, 396] on button "Apply Edits" at bounding box center [846, 388] width 89 height 27
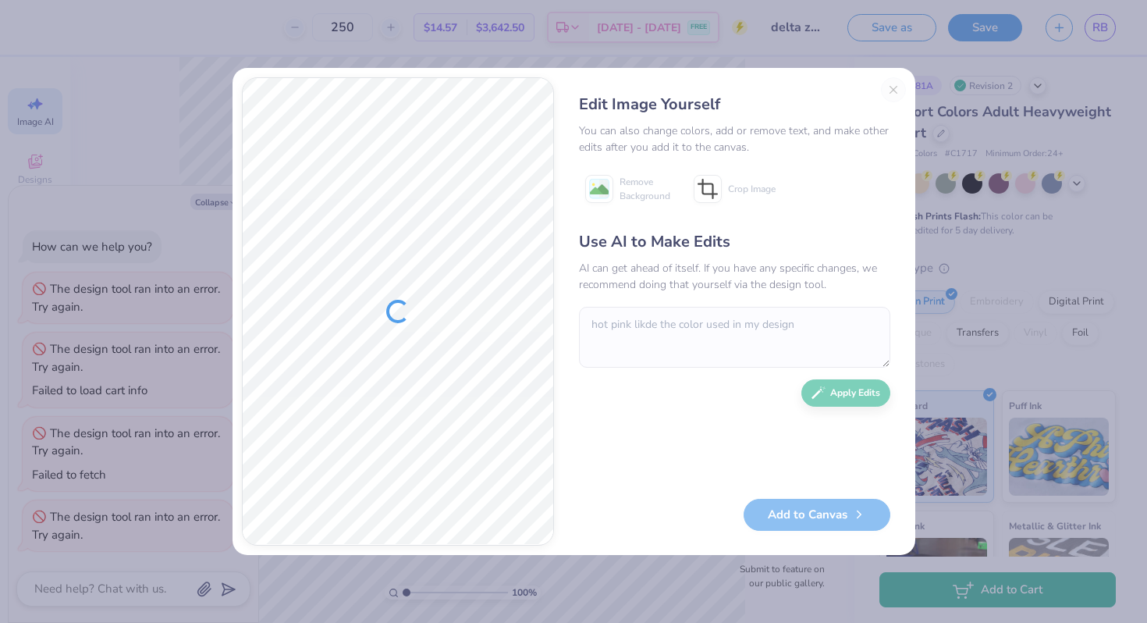
click at [892, 89] on div "Edit Image Yourself You can also change colors, add or remove text, and make ot…" at bounding box center [734, 311] width 343 height 468
